Goal: Information Seeking & Learning: Learn about a topic

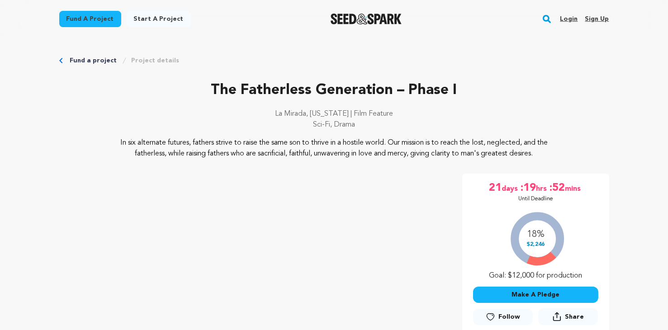
click at [551, 24] on button "Search" at bounding box center [546, 19] width 11 height 24
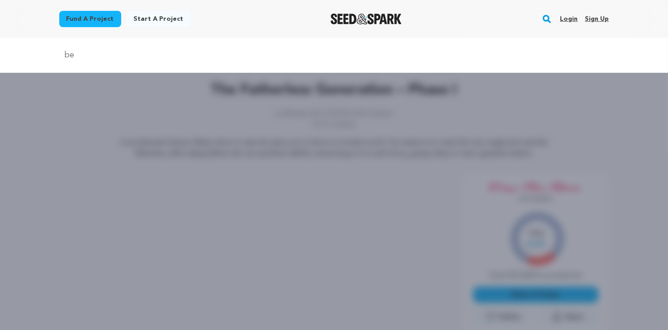
type input "ben"
type input "ben hatke"
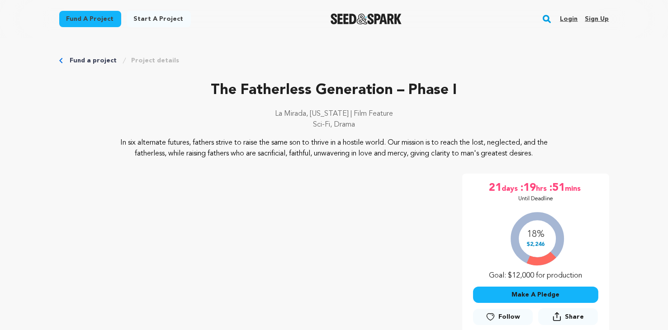
click at [548, 15] on rect "button" at bounding box center [546, 19] width 11 height 11
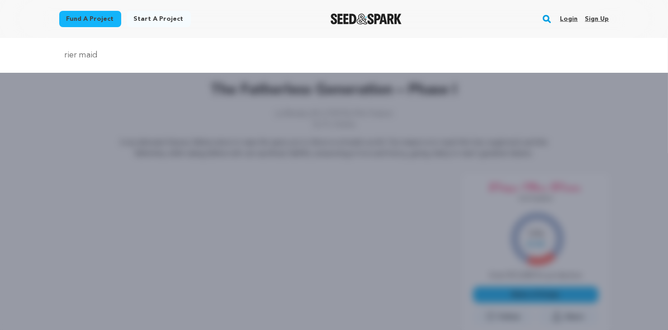
type input "rier maid"
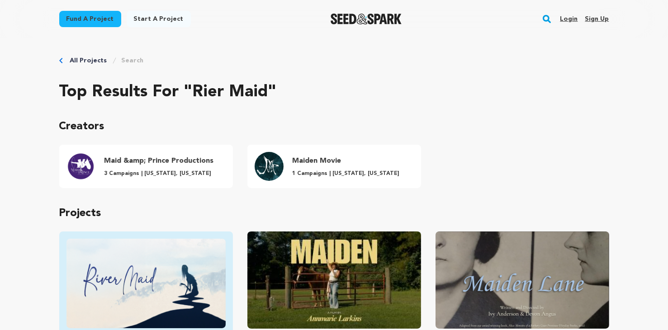
click at [114, 274] on img "Fund River Maid" at bounding box center [145, 284] width 159 height 90
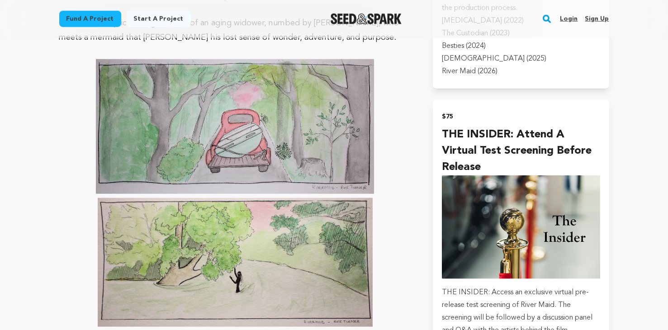
scroll to position [1796, 0]
